Goal: Find specific page/section: Find specific page/section

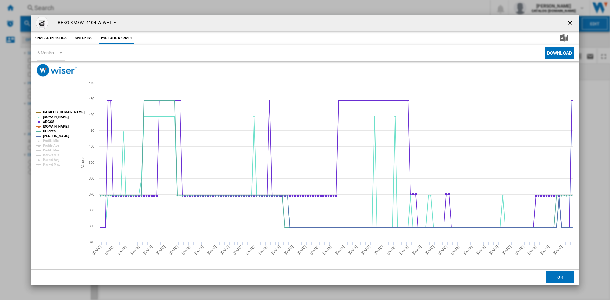
click at [570, 21] on ng-md-icon "getI18NText('BUTTONS.CLOSE_DIALOG')" at bounding box center [571, 24] width 8 height 8
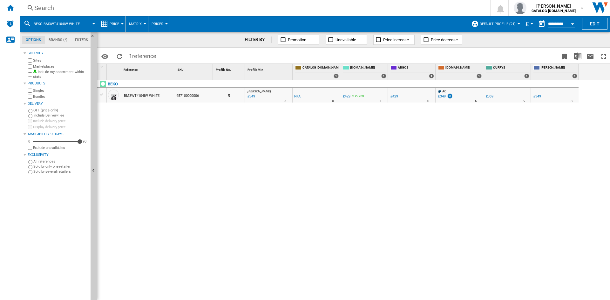
click at [47, 2] on div "Search Search 0 [PERSON_NAME] CATALOG [DOMAIN_NAME] CATALOG [DOMAIN_NAME] My se…" at bounding box center [315, 8] width 590 height 16
click at [48, 9] on div "Search" at bounding box center [253, 7] width 439 height 9
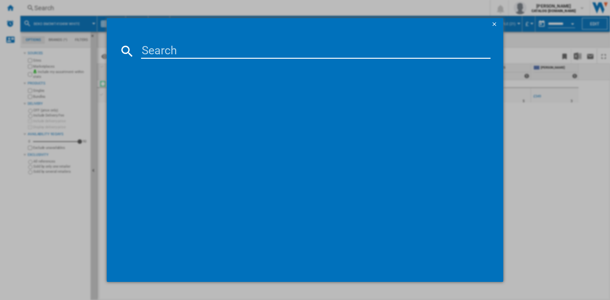
click at [179, 51] on input at bounding box center [316, 51] width 350 height 15
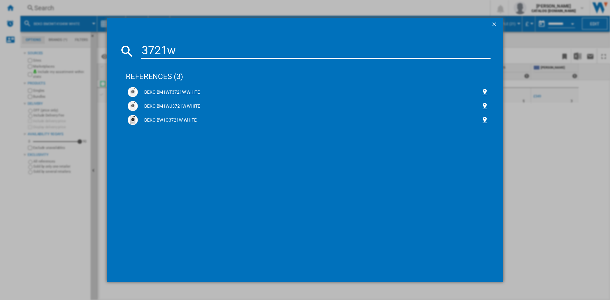
type input "3721w"
click at [170, 91] on div "BEKO BM1WT3721W WHITE" at bounding box center [309, 92] width 343 height 6
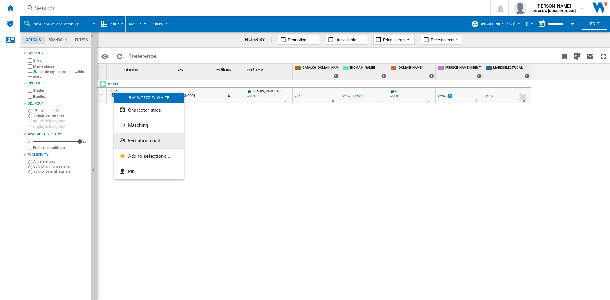
click at [146, 141] on span "Evolution chart" at bounding box center [144, 141] width 33 height 6
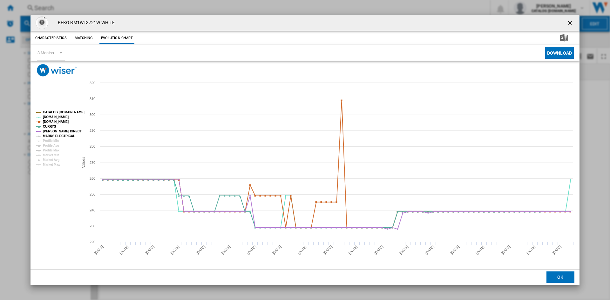
click at [50, 135] on tspan "MARKS ELECTRICAL" at bounding box center [59, 135] width 32 height 3
click at [48, 54] on div "3 Months" at bounding box center [45, 53] width 17 height 5
click at [45, 69] on div "6 Months" at bounding box center [45, 68] width 17 height 6
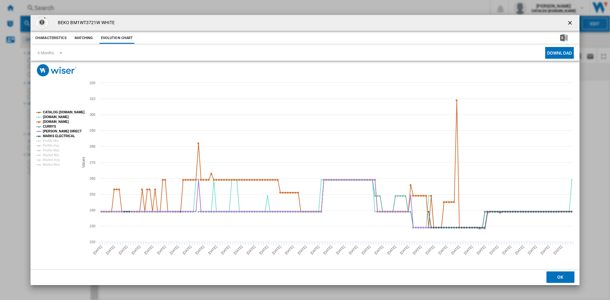
click at [131, 22] on div "BEKO BM1WT3721W WHITE" at bounding box center [305, 23] width 549 height 16
drag, startPoint x: 570, startPoint y: 22, endPoint x: 456, endPoint y: 24, distance: 114.1
click at [570, 22] on ng-md-icon "getI18NText('BUTTONS.CLOSE_DIALOG')" at bounding box center [571, 24] width 8 height 8
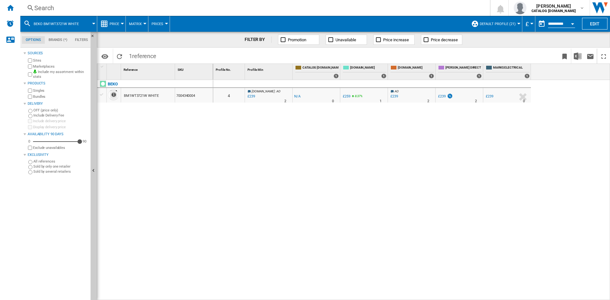
click at [46, 6] on div "Search" at bounding box center [253, 7] width 439 height 9
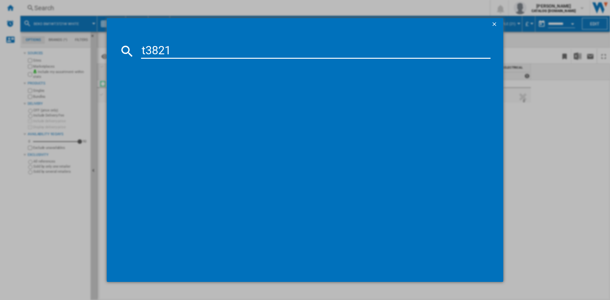
type input "t3821w"
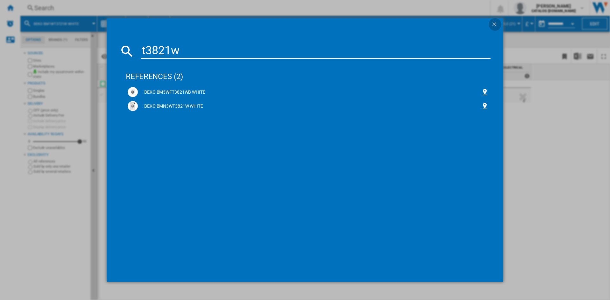
click at [495, 22] on ng-md-icon "getI18NText('BUTTONS.CLOSE_DIALOG')" at bounding box center [495, 25] width 8 height 8
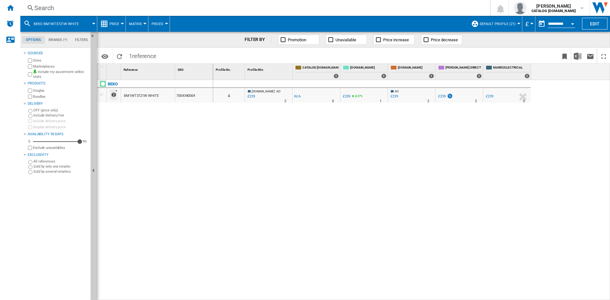
click at [256, 163] on div "0 4 [DOMAIN_NAME] : AO -1.0 % £239 % N/A 2 [DOMAIN_NAME] : AO -1.0 % -£1 % N/A" at bounding box center [411, 190] width 397 height 221
